Goal: Task Accomplishment & Management: Complete application form

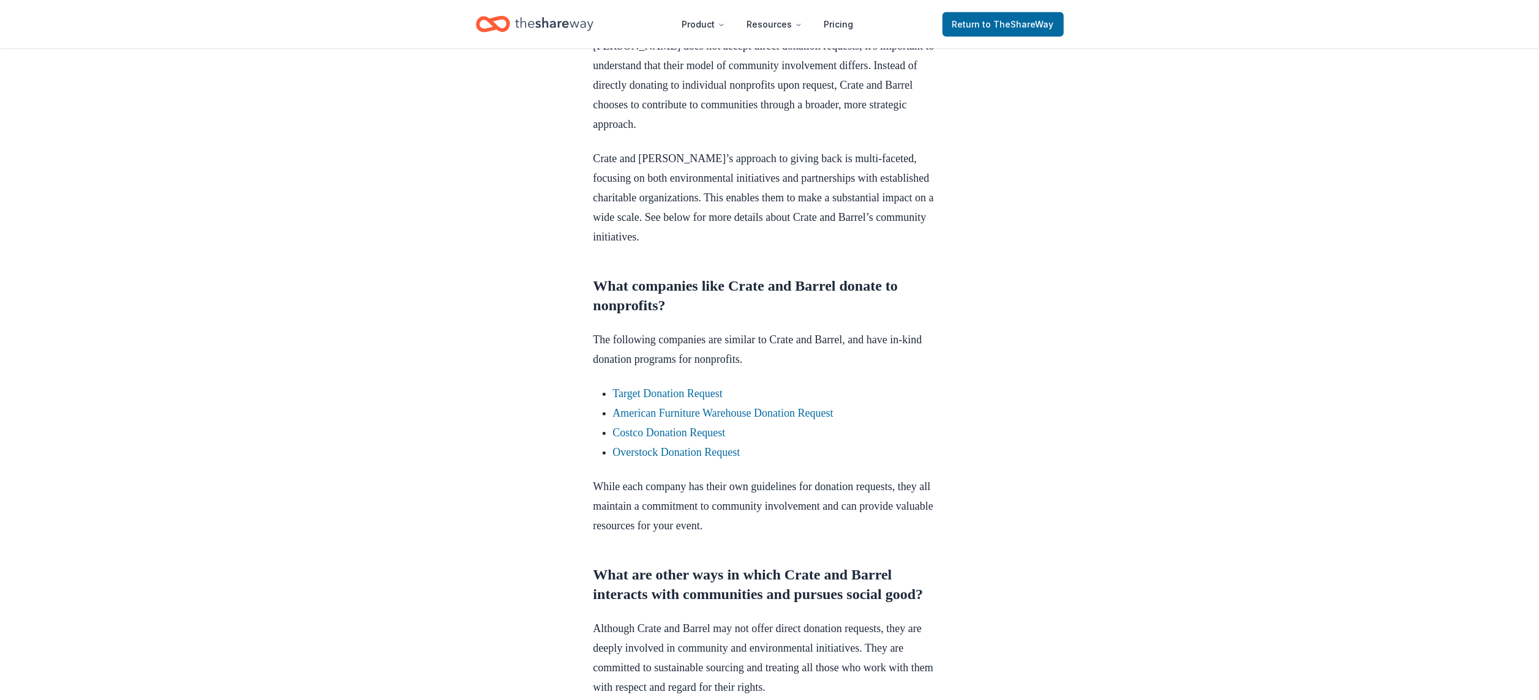
scroll to position [622, 0]
drag, startPoint x: 797, startPoint y: 473, endPoint x: 743, endPoint y: 473, distance: 54.5
click at [740, 462] on link "Overstock Donation Request" at bounding box center [676, 456] width 127 height 12
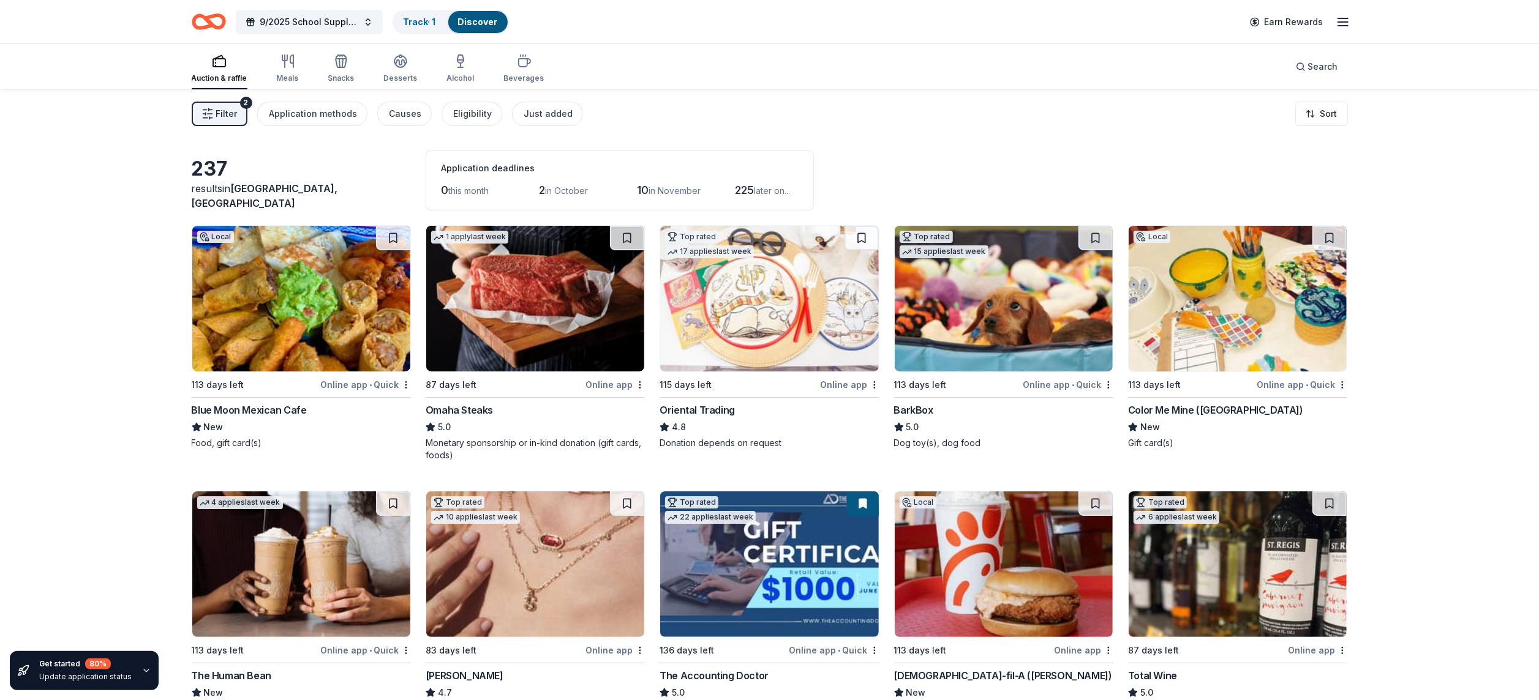
click at [566, 187] on span "in October" at bounding box center [566, 191] width 43 height 10
click at [227, 113] on span "Filter" at bounding box center [226, 114] width 21 height 15
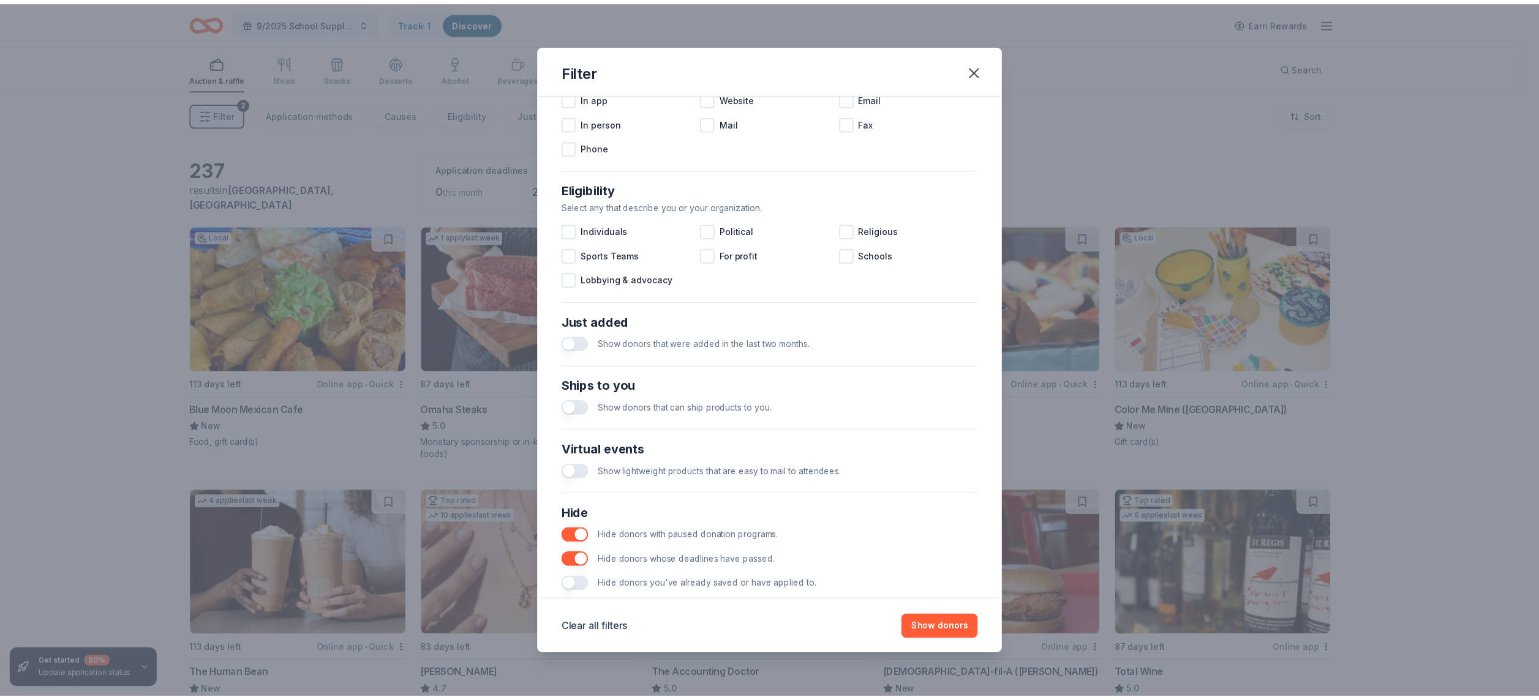
scroll to position [299, 0]
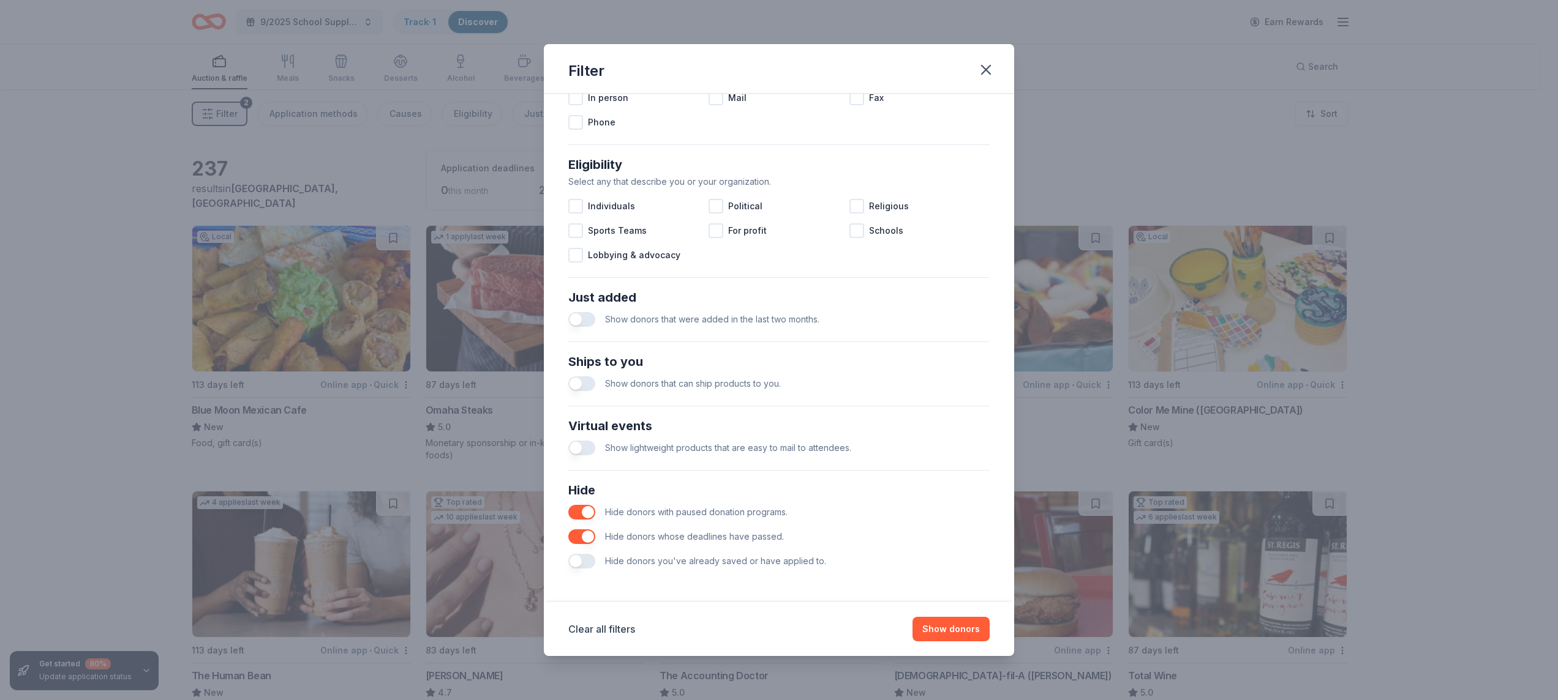
click at [574, 505] on button "button" at bounding box center [581, 512] width 27 height 15
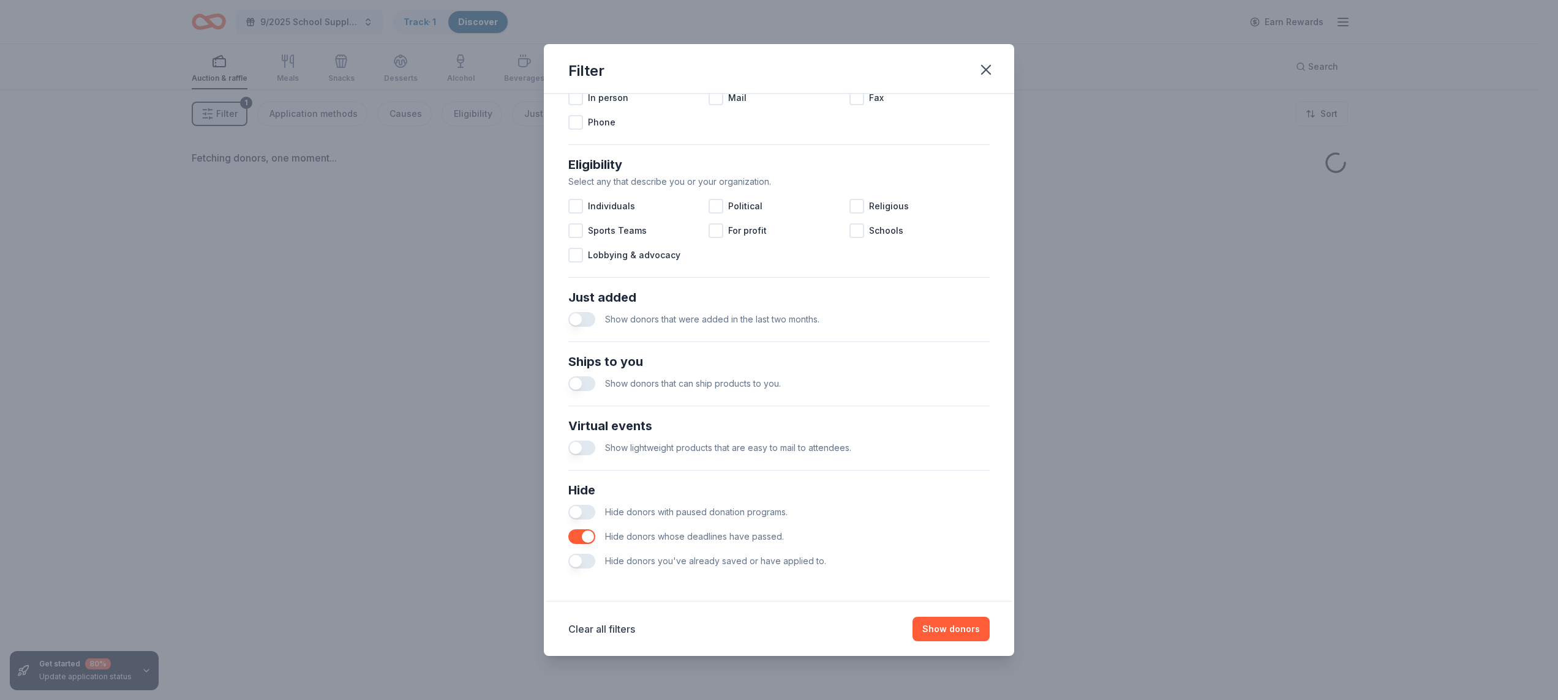
click at [574, 542] on button "button" at bounding box center [581, 537] width 27 height 15
drag, startPoint x: 943, startPoint y: 632, endPoint x: 950, endPoint y: 613, distance: 20.1
click at [943, 620] on button "Show donors" at bounding box center [950, 629] width 77 height 24
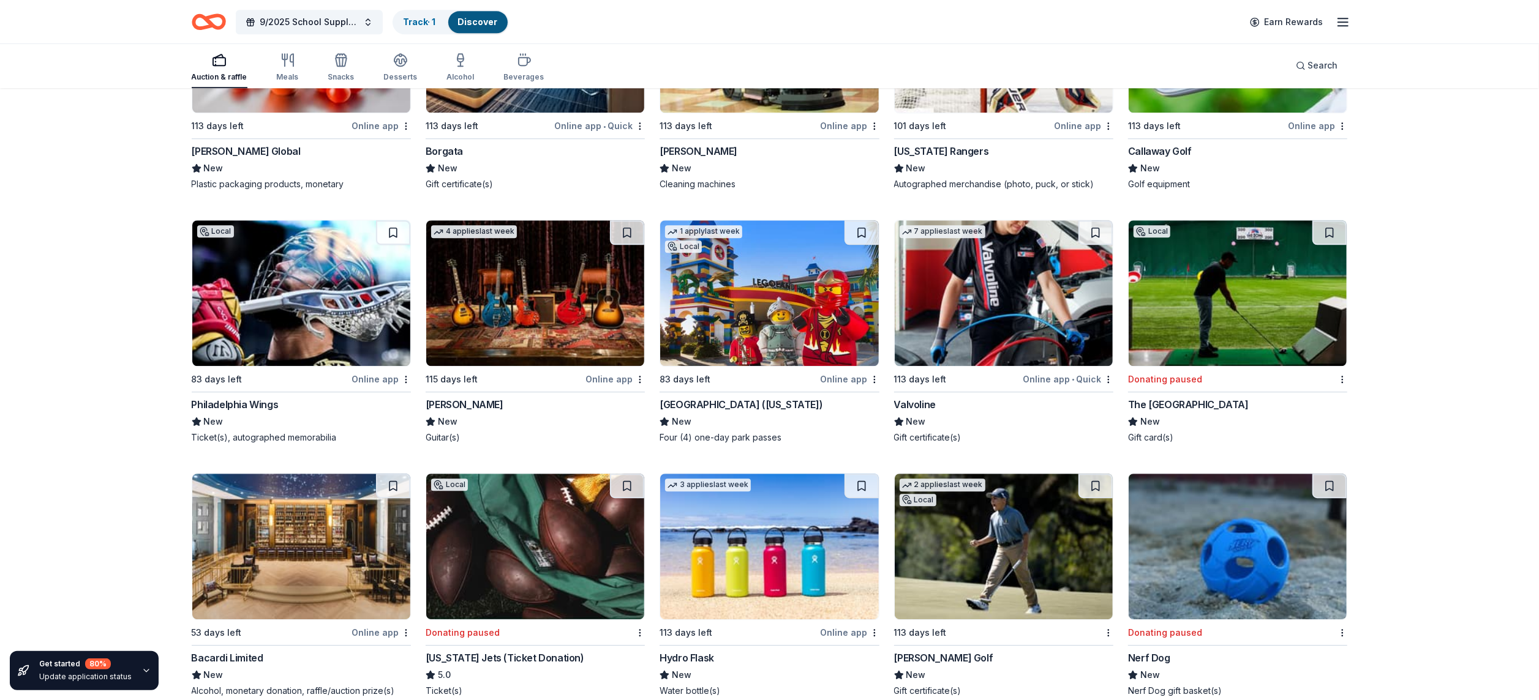
scroll to position [7818, 0]
click at [927, 410] on div "Valvoline" at bounding box center [915, 404] width 42 height 15
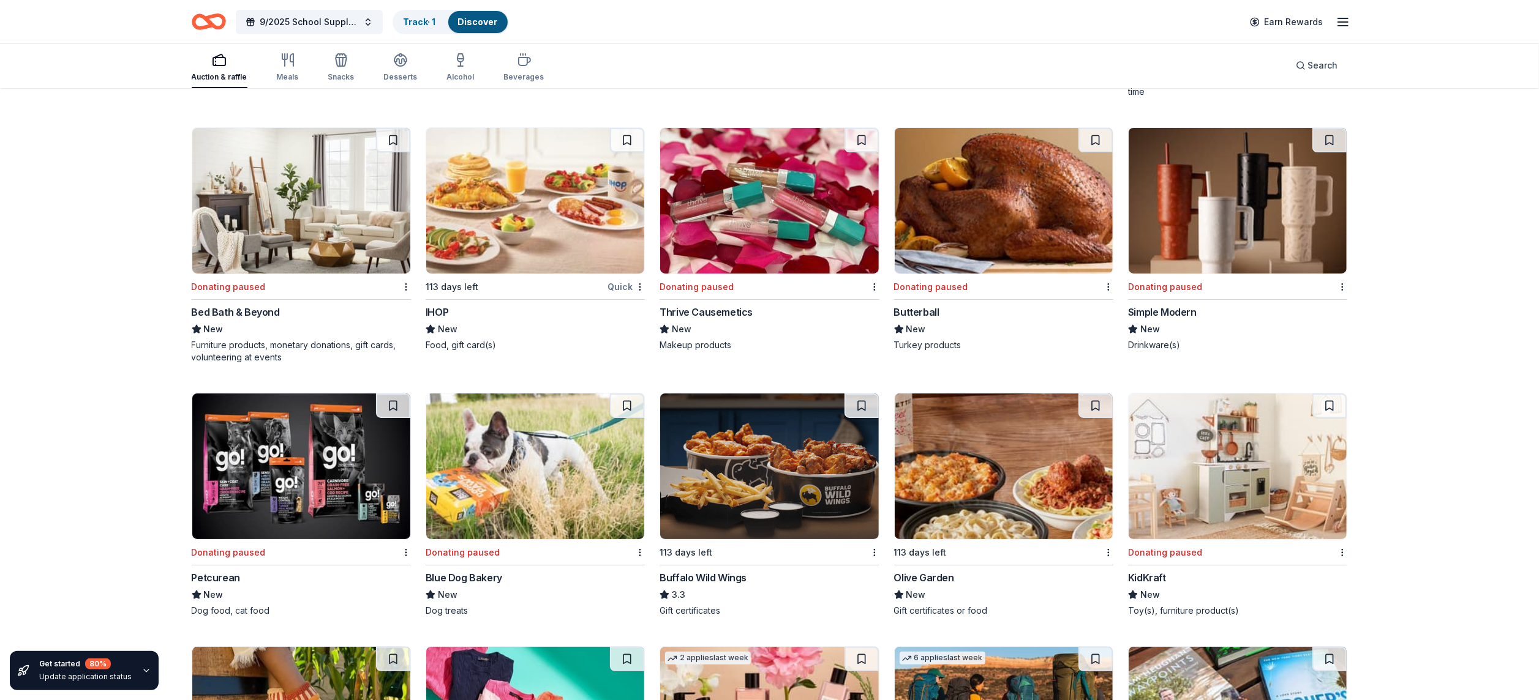
scroll to position [9198, 0]
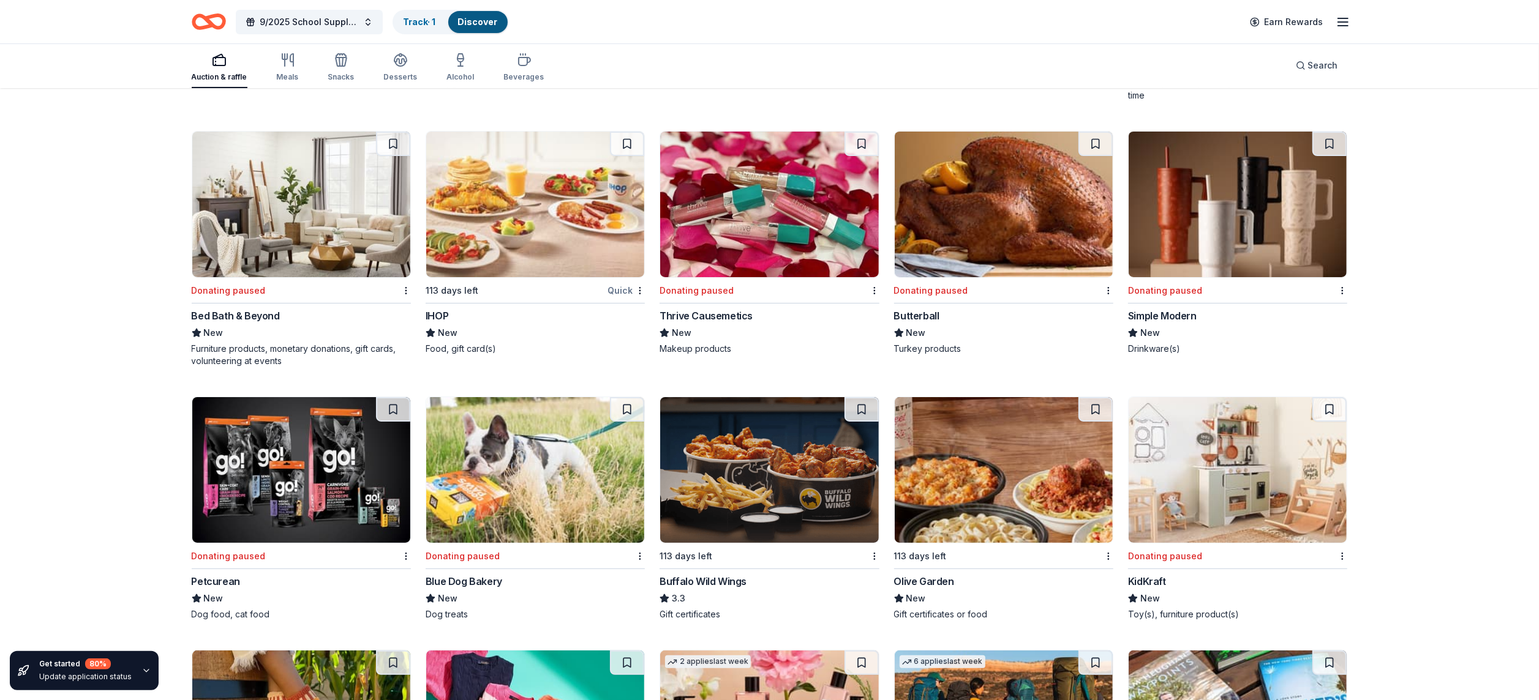
click at [470, 283] on div "113 days left" at bounding box center [452, 290] width 53 height 15
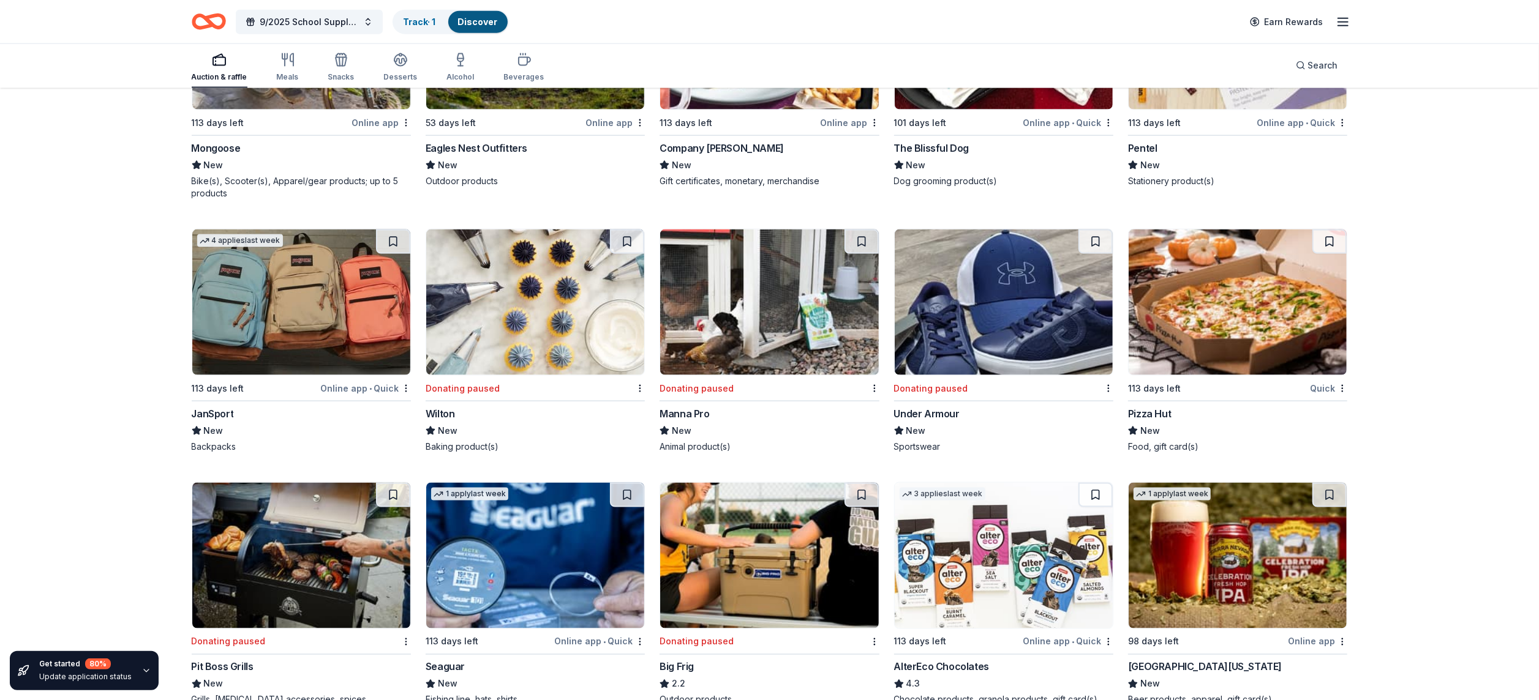
scroll to position [10929, 0]
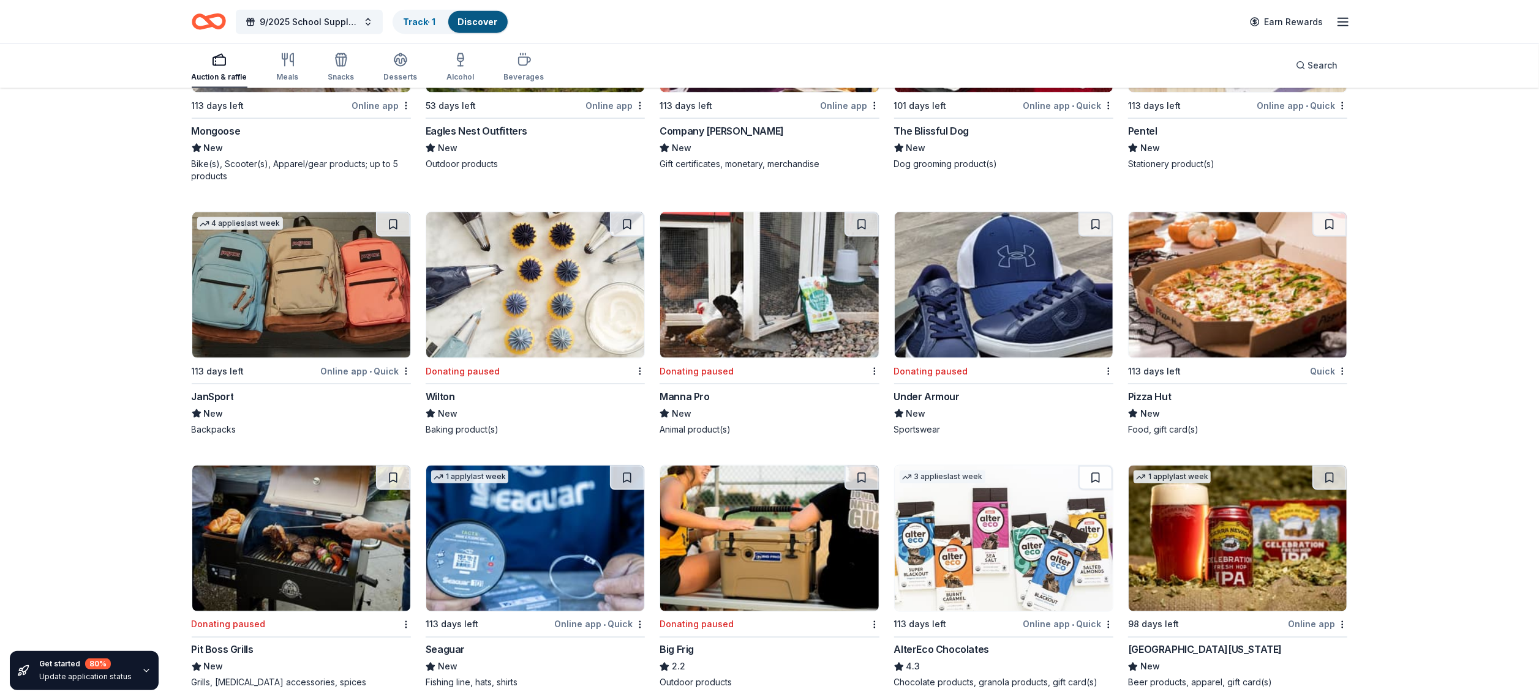
click at [824, 527] on img at bounding box center [769, 539] width 218 height 146
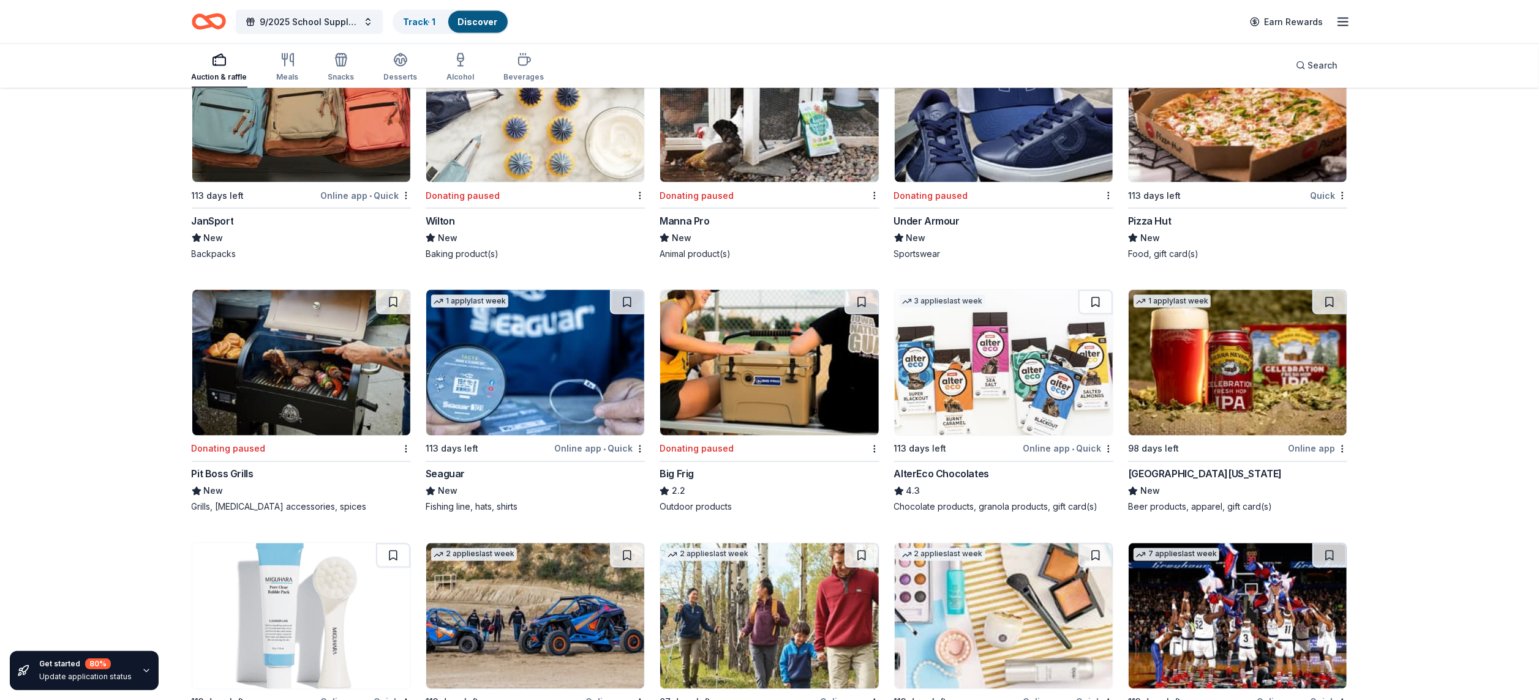
scroll to position [11102, 0]
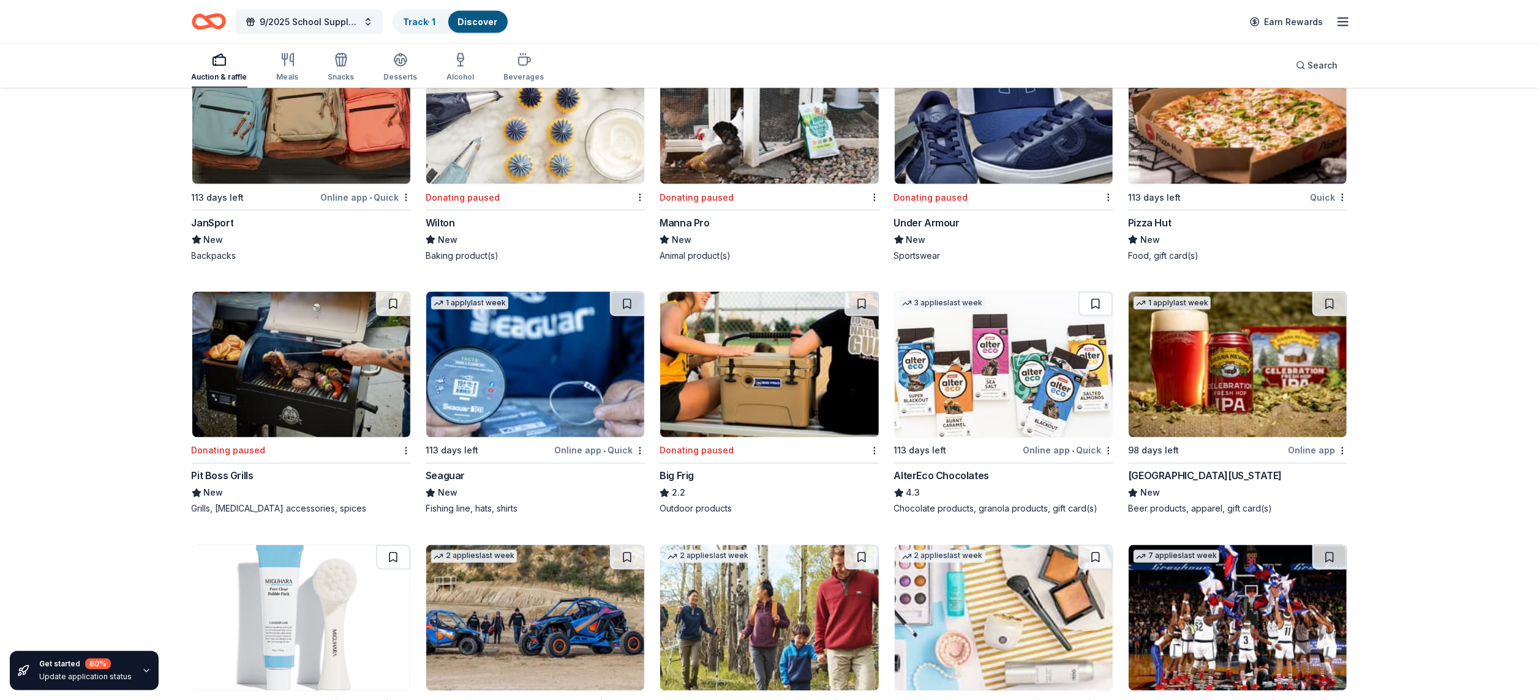
click at [1228, 383] on img at bounding box center [1237, 365] width 218 height 146
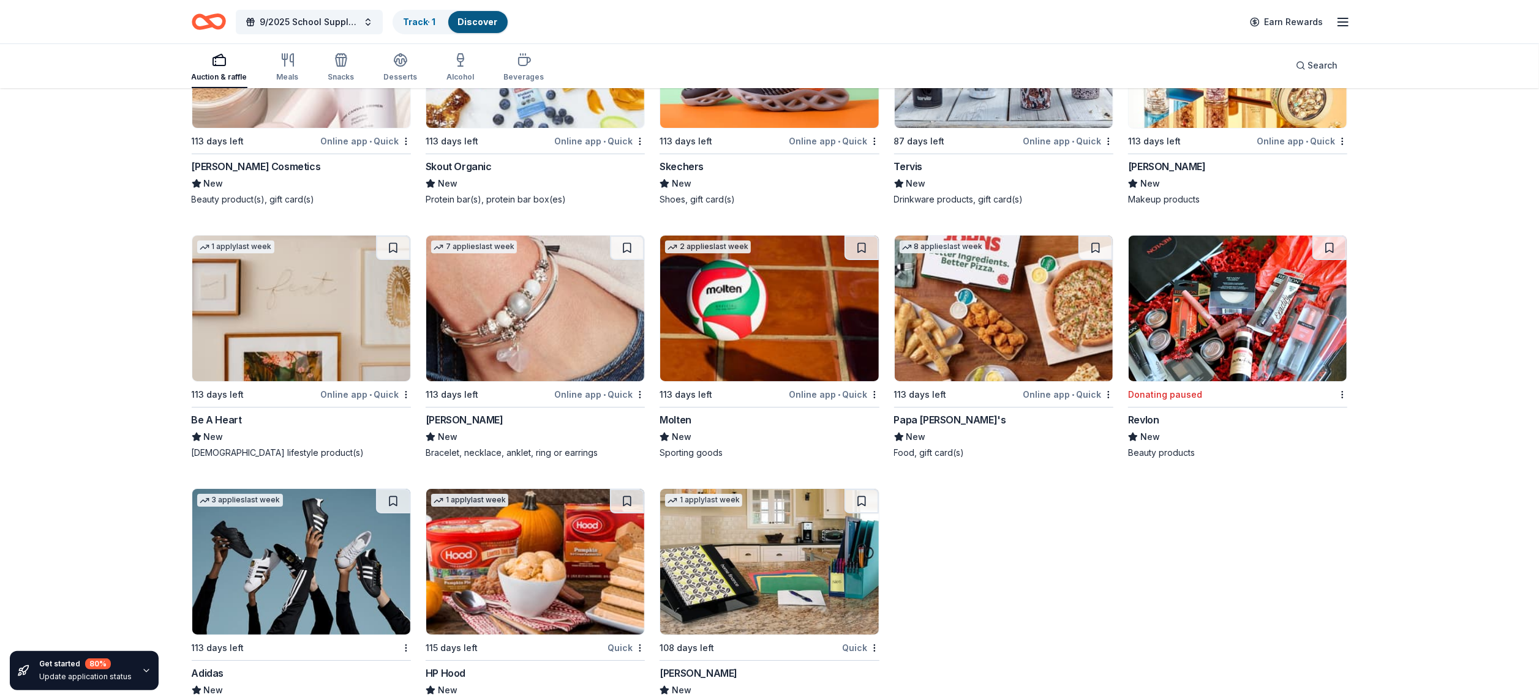
scroll to position [13803, 0]
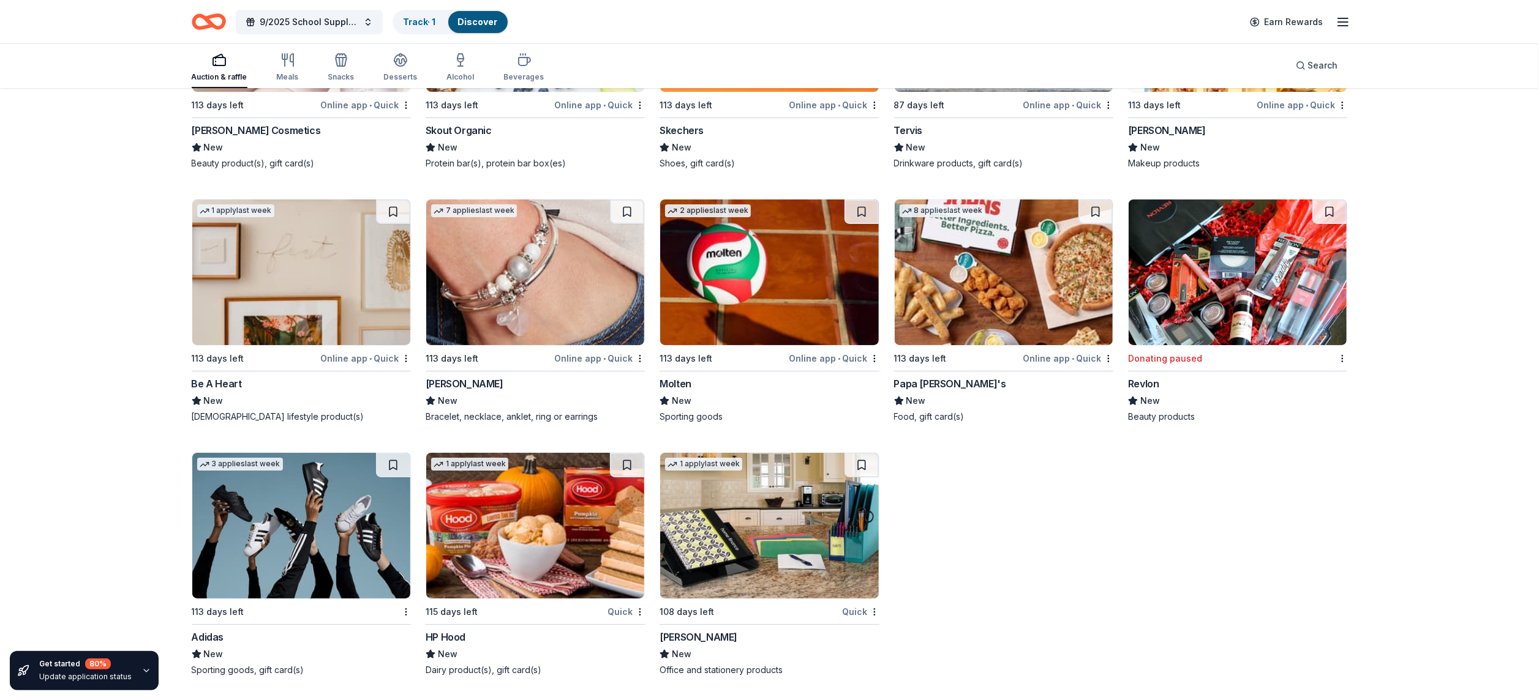
click at [1259, 321] on img at bounding box center [1237, 273] width 218 height 146
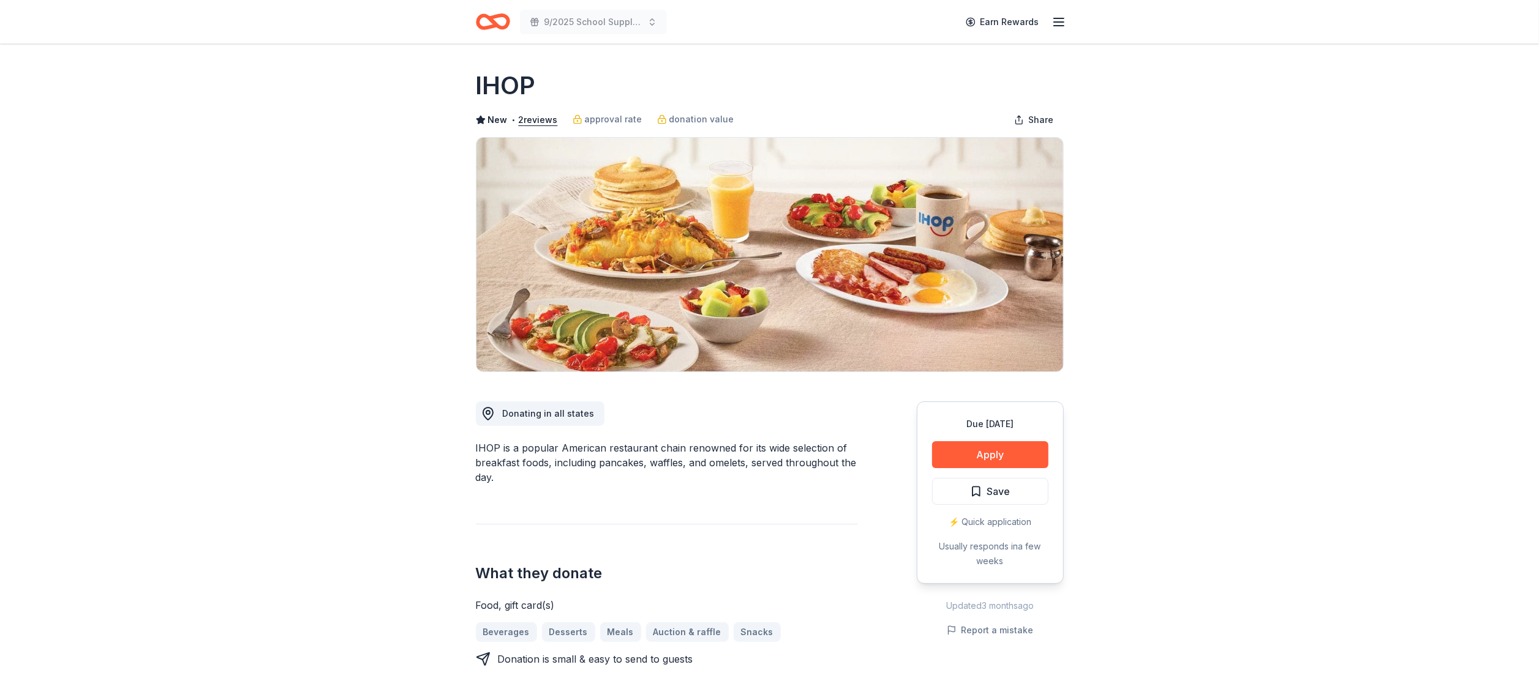
click at [998, 456] on button "Apply" at bounding box center [990, 454] width 116 height 27
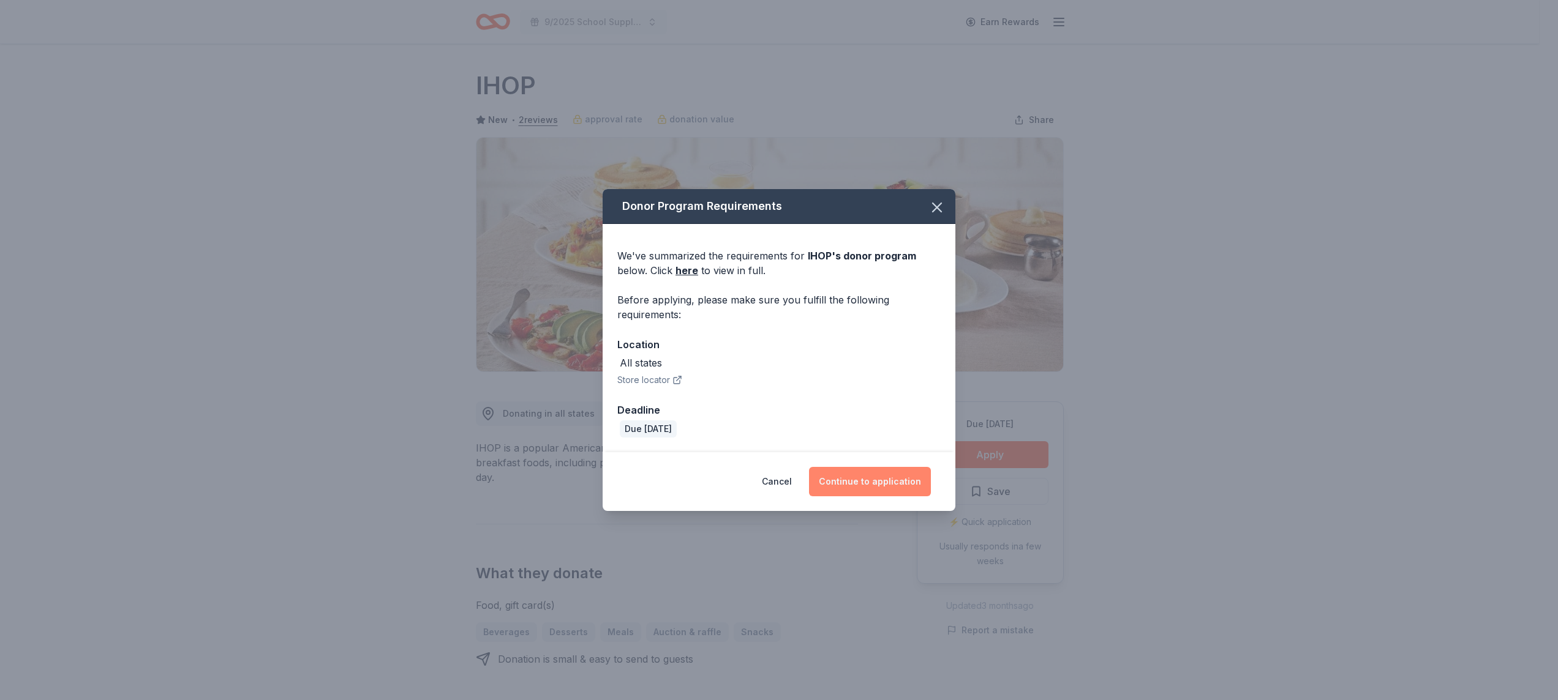
click at [898, 479] on button "Continue to application" at bounding box center [870, 481] width 122 height 29
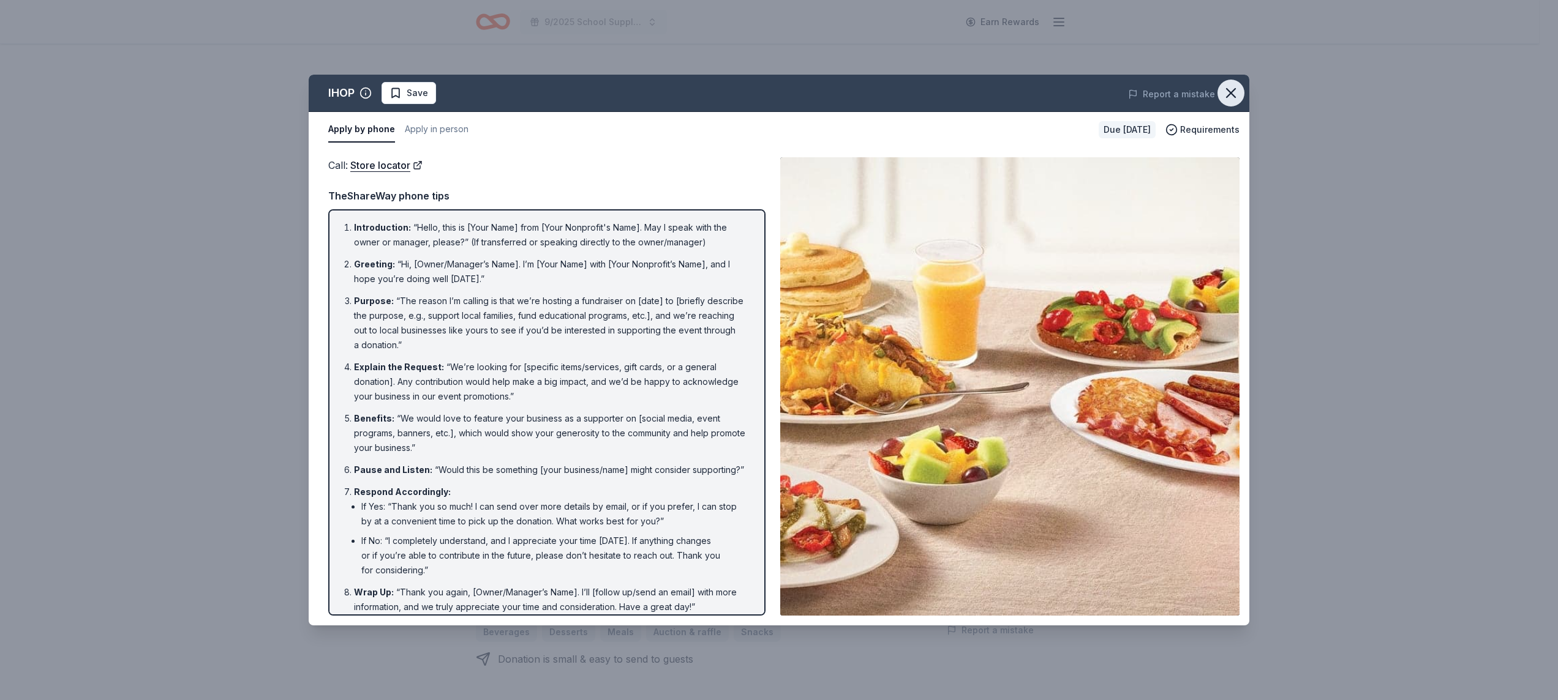
click at [1230, 98] on icon "button" at bounding box center [1230, 92] width 17 height 17
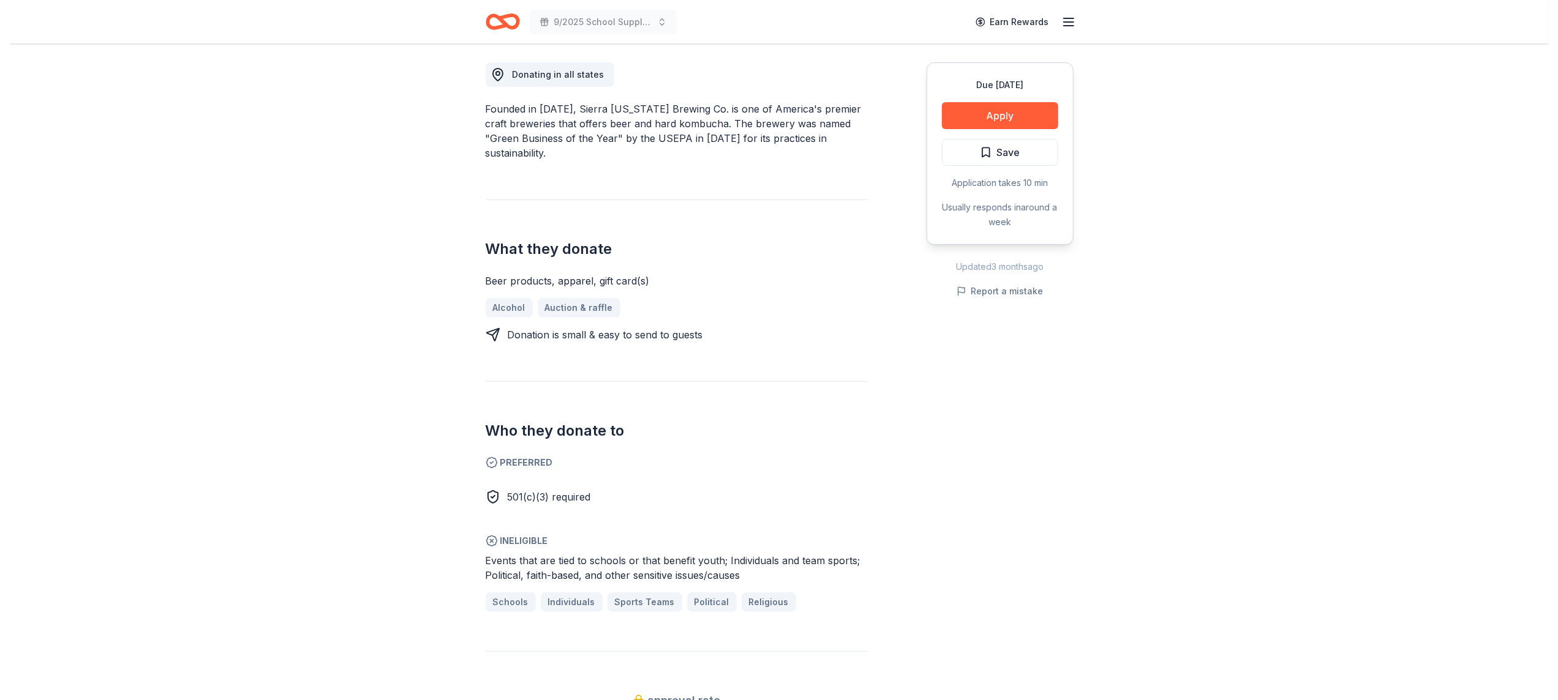
scroll to position [343, 0]
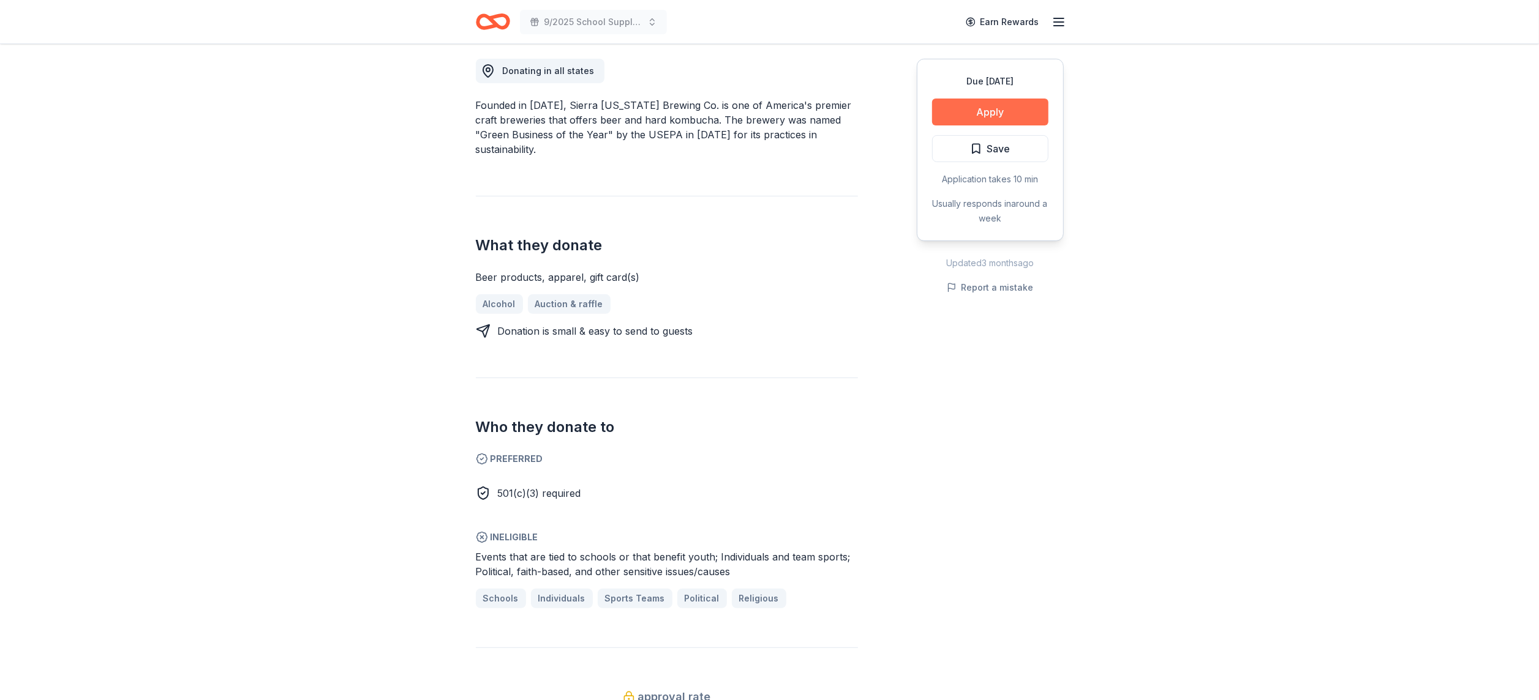
click at [1004, 111] on button "Apply" at bounding box center [990, 112] width 116 height 27
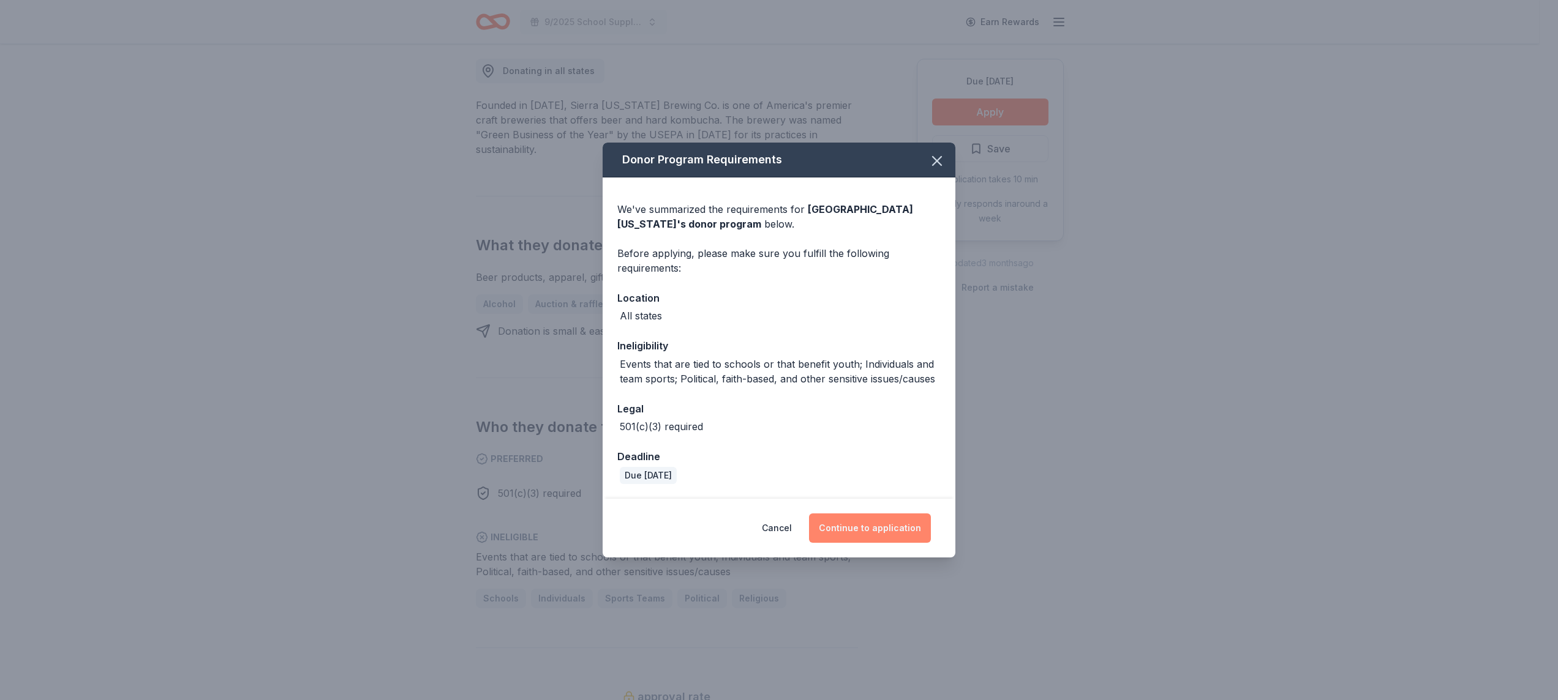
click at [863, 534] on button "Continue to application" at bounding box center [870, 528] width 122 height 29
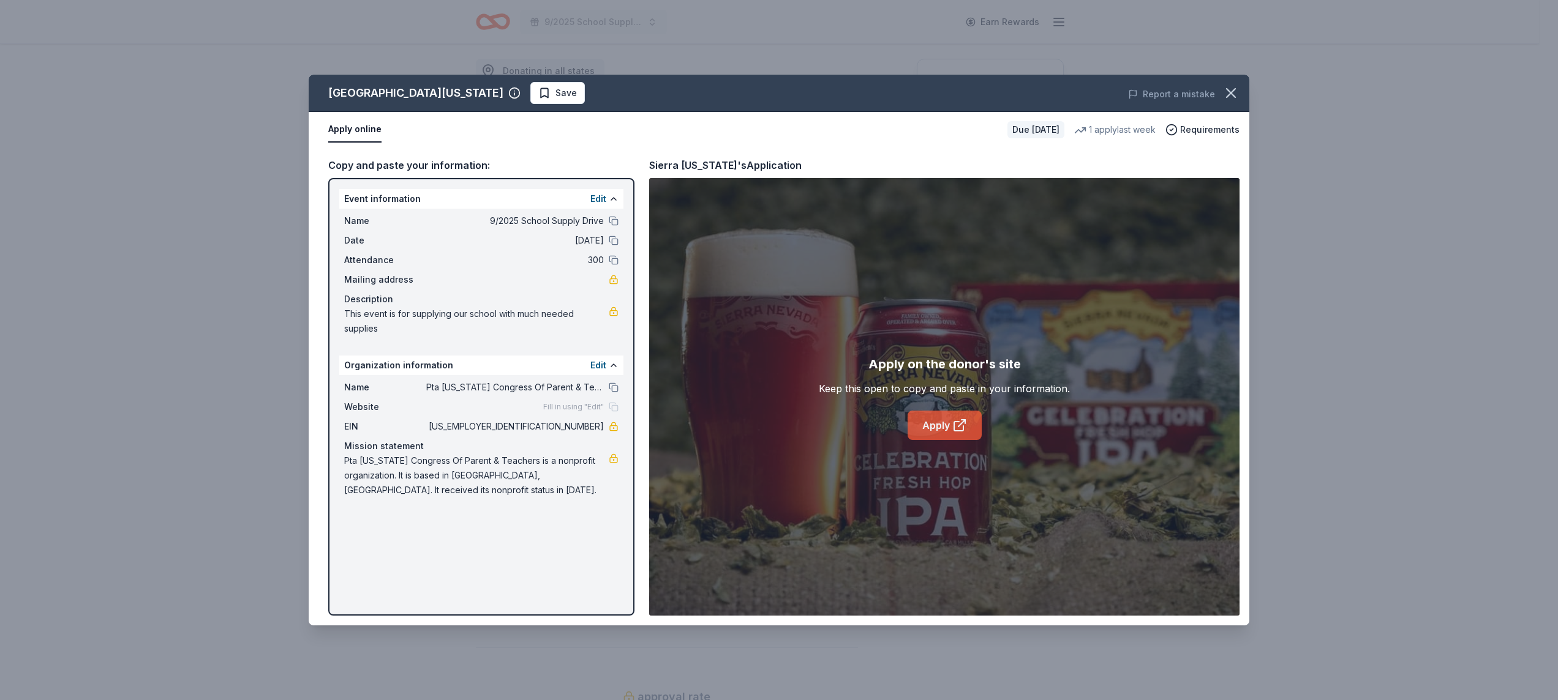
click at [934, 429] on link "Apply" at bounding box center [944, 425] width 74 height 29
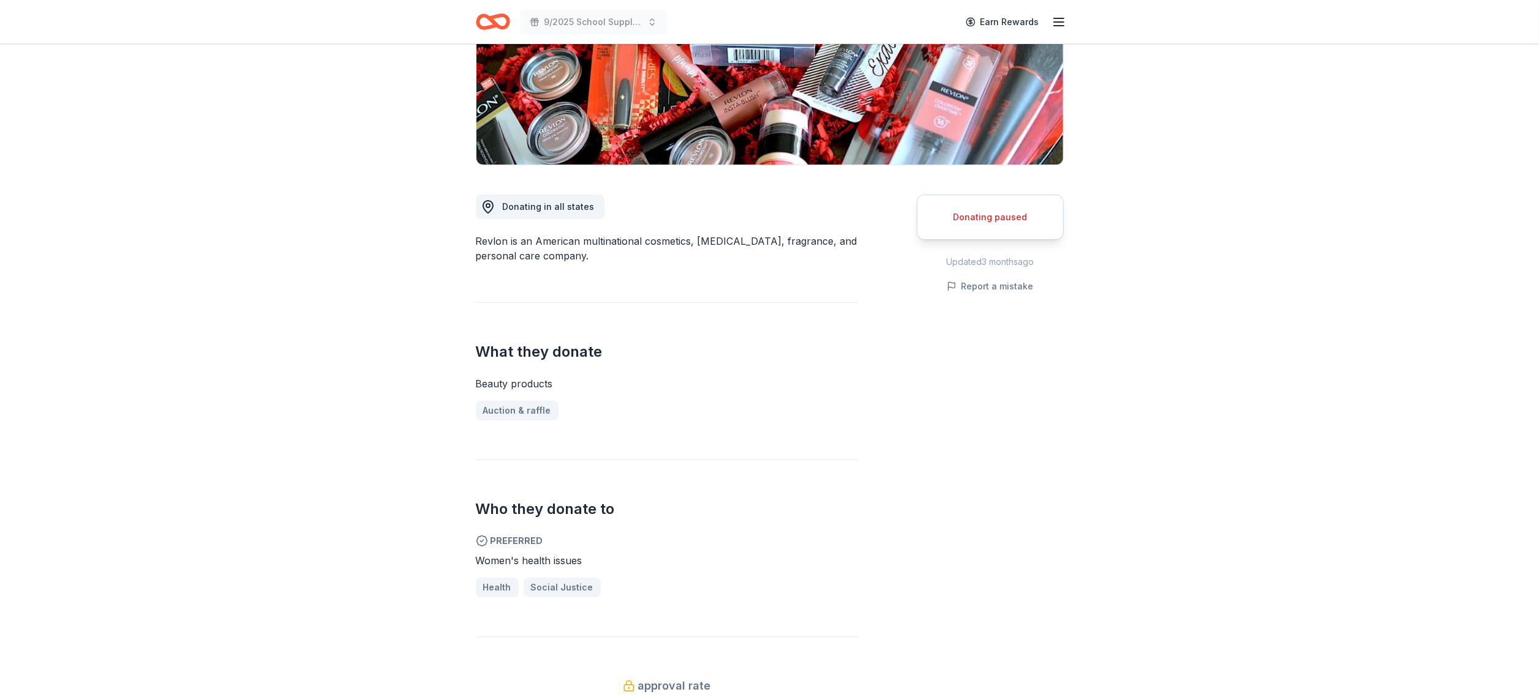
scroll to position [208, 0]
